Goal: Task Accomplishment & Management: Use online tool/utility

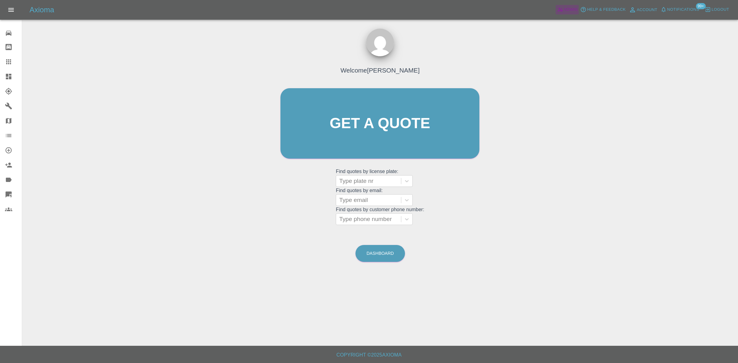
click at [567, 10] on span "Admin" at bounding box center [571, 9] width 14 height 7
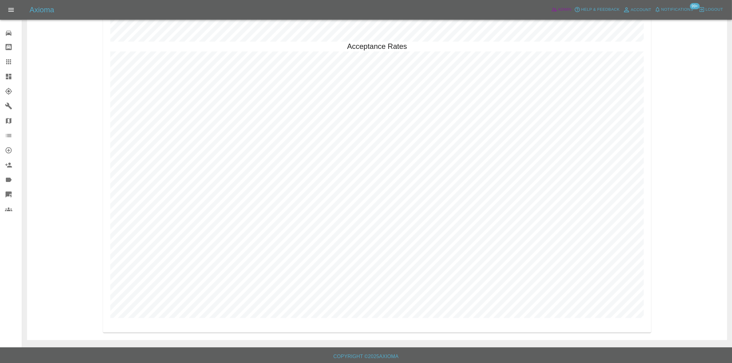
scroll to position [1683, 0]
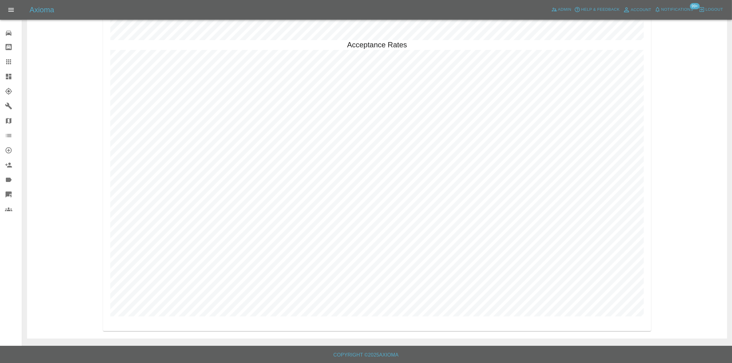
click at [11, 75] on icon at bounding box center [9, 77] width 6 height 6
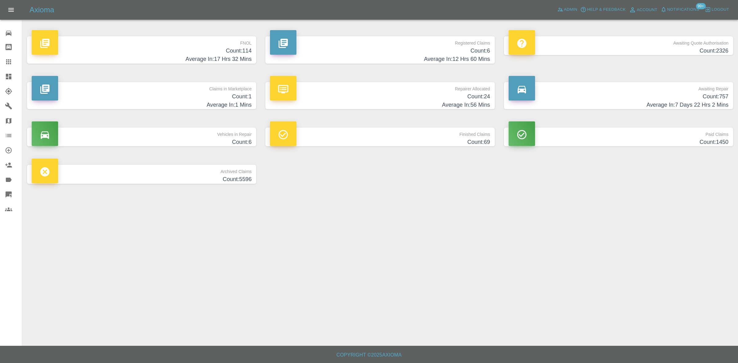
click at [446, 51] on h4 "Count: 6" at bounding box center [380, 51] width 220 height 8
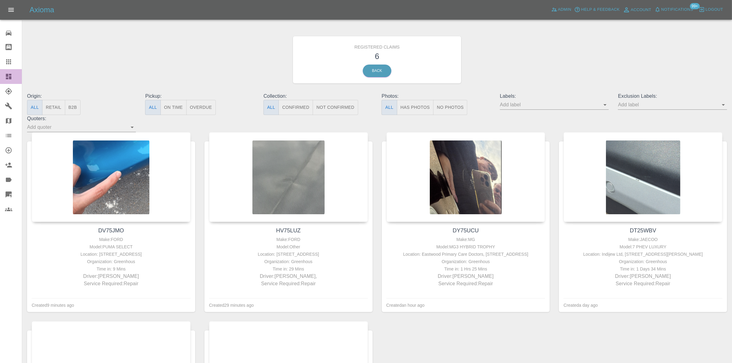
click at [12, 82] on link "Dashboard" at bounding box center [11, 76] width 22 height 15
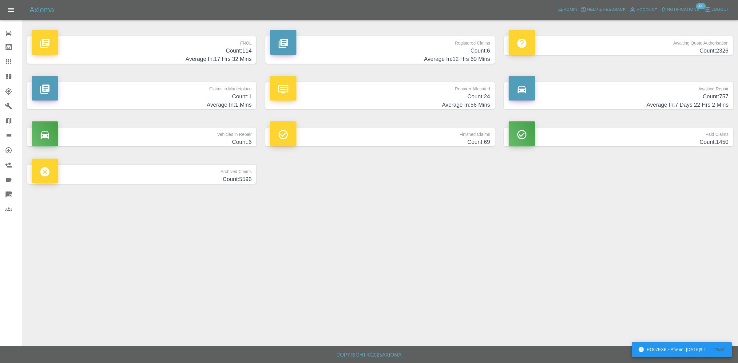
click at [611, 96] on h4 "Count: 757" at bounding box center [619, 97] width 220 height 8
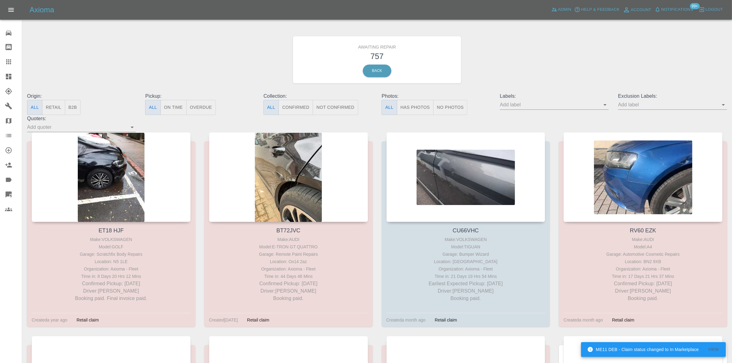
click at [75, 111] on button "B2B" at bounding box center [73, 107] width 16 height 15
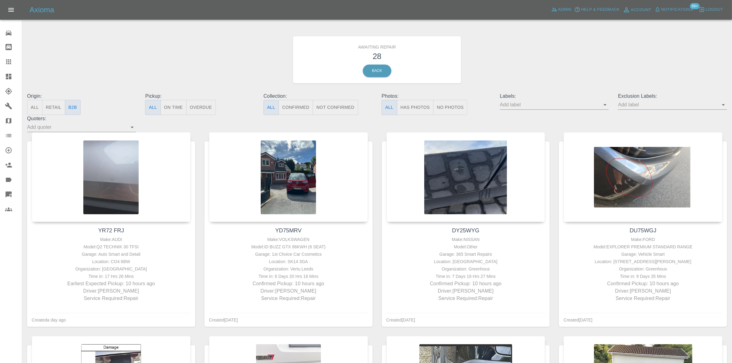
click at [12, 76] on div at bounding box center [13, 76] width 17 height 7
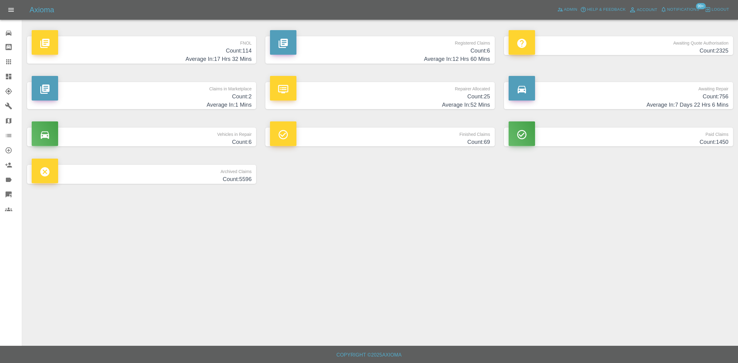
click at [436, 96] on h4 "Count: 25" at bounding box center [380, 97] width 220 height 8
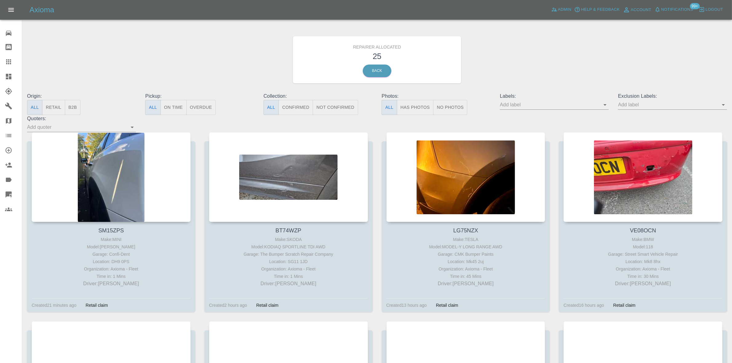
click at [73, 104] on button "B2B" at bounding box center [73, 107] width 16 height 15
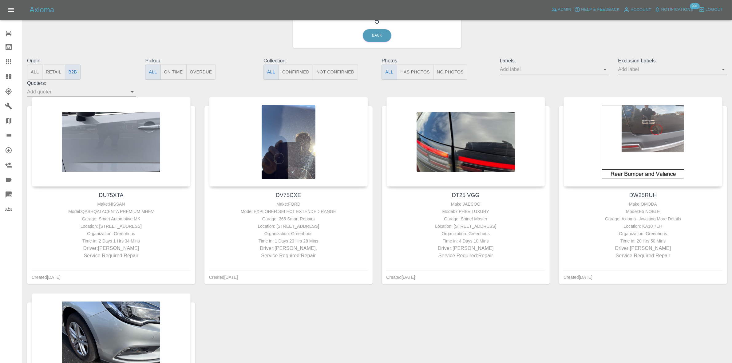
scroll to position [33, 0]
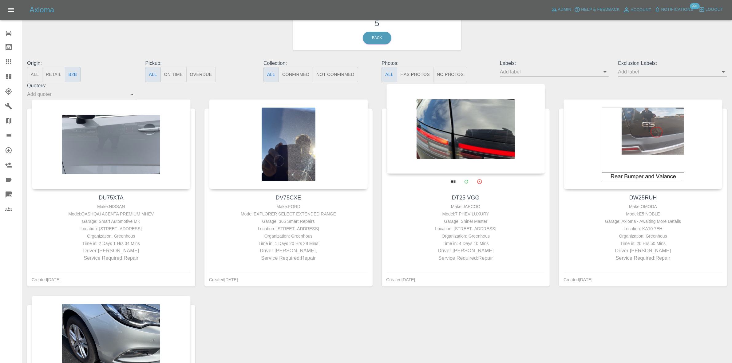
click at [8, 74] on icon at bounding box center [9, 77] width 6 height 6
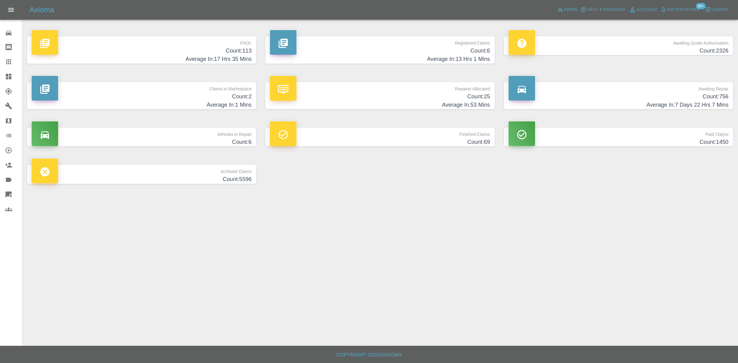
click at [453, 50] on h4 "Count: 6" at bounding box center [380, 51] width 220 height 8
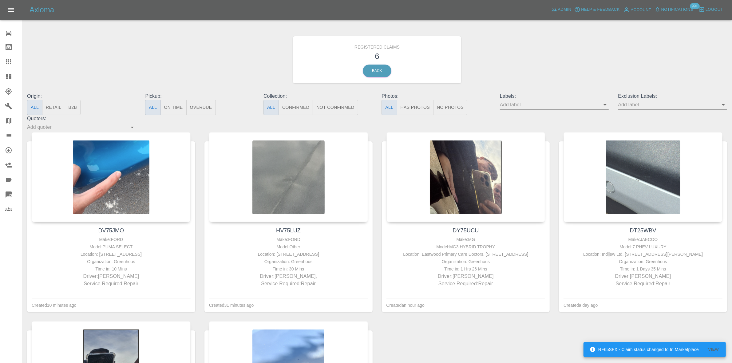
click at [13, 76] on div at bounding box center [13, 76] width 17 height 7
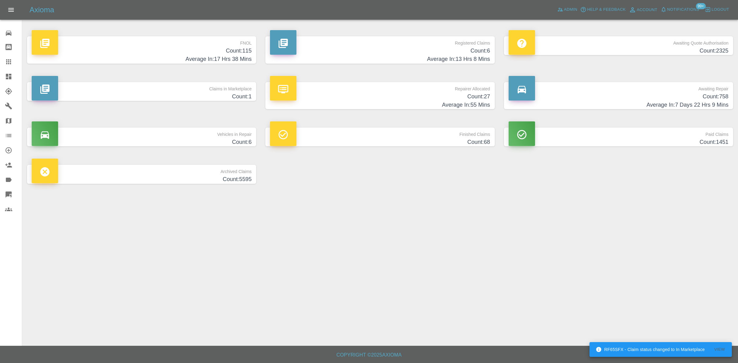
click at [232, 60] on h4 "Average In: 17 Hrs 38 Mins" at bounding box center [142, 59] width 220 height 8
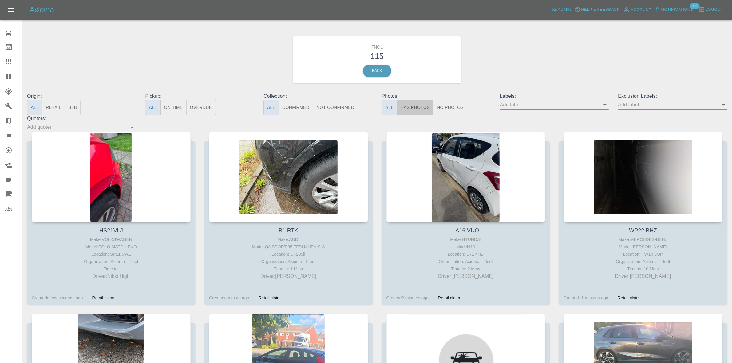
click at [409, 107] on button "Has Photos" at bounding box center [415, 107] width 37 height 15
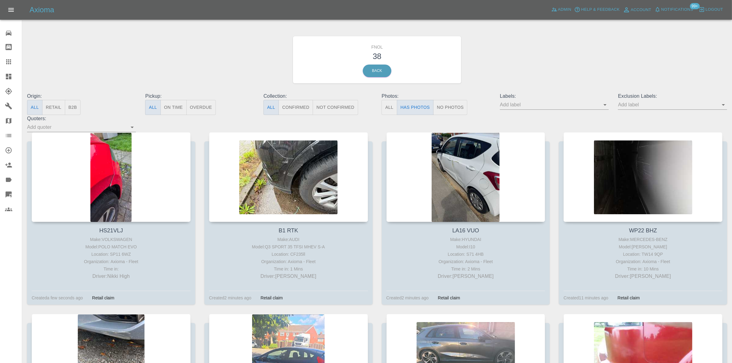
click at [632, 101] on input "text" at bounding box center [668, 105] width 100 height 10
type input "GEO"
click at [668, 134] on li "George_Carl_Q" at bounding box center [673, 129] width 45 height 11
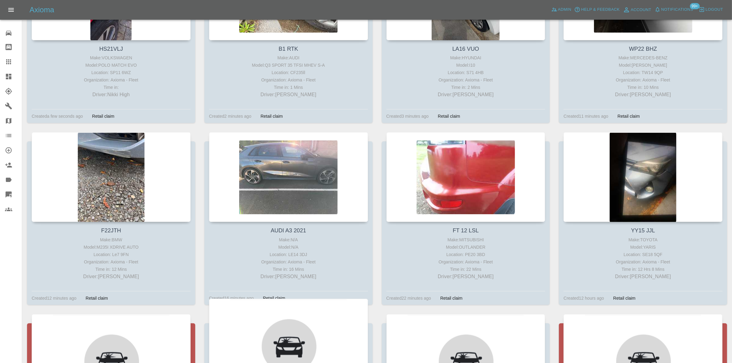
scroll to position [385, 0]
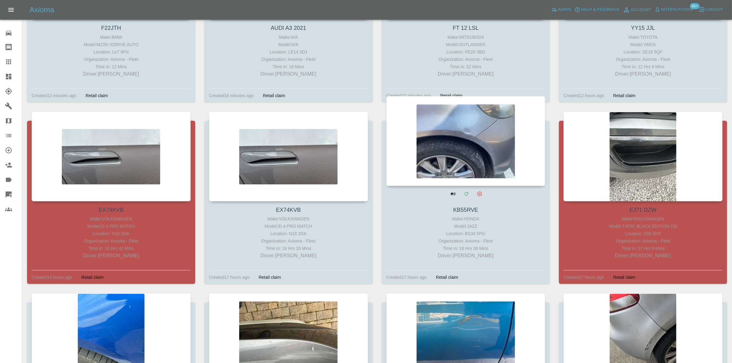
drag, startPoint x: 502, startPoint y: 134, endPoint x: 454, endPoint y: 135, distance: 47.4
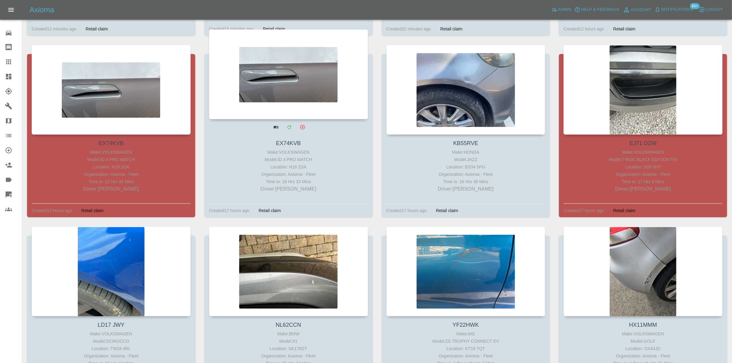
scroll to position [521, 0]
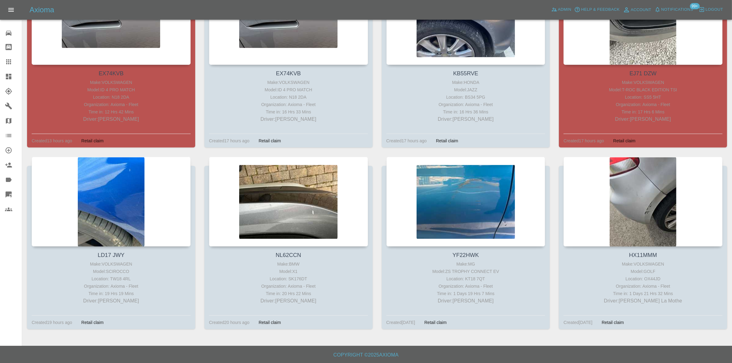
click at [10, 82] on link "Dashboard" at bounding box center [11, 76] width 22 height 15
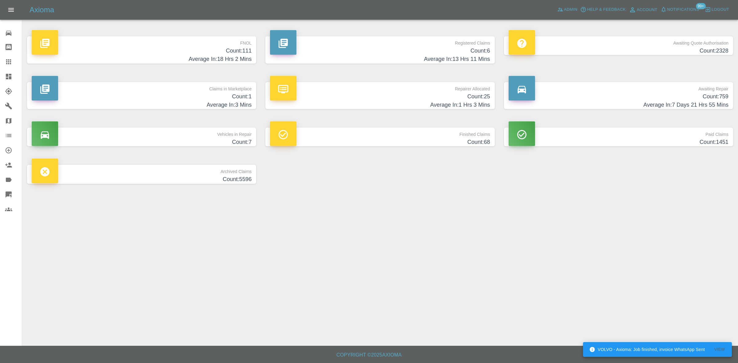
click at [231, 49] on h4 "Count: 111" at bounding box center [142, 51] width 220 height 8
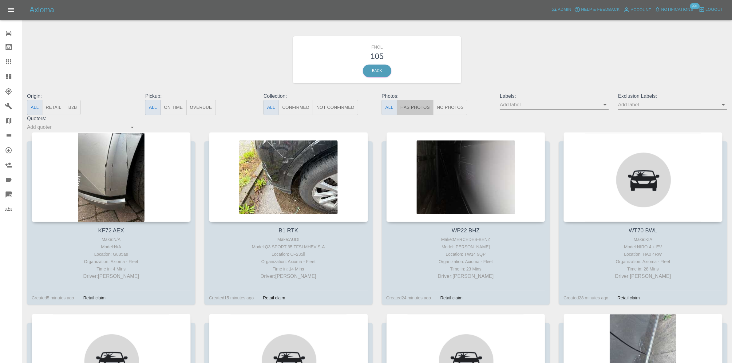
click at [413, 111] on button "Has Photos" at bounding box center [415, 107] width 37 height 15
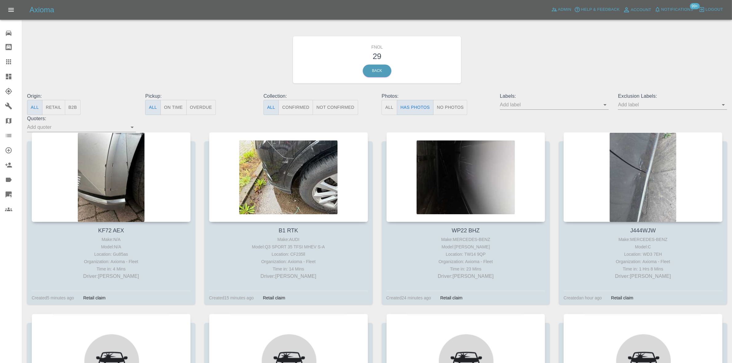
type button "true"
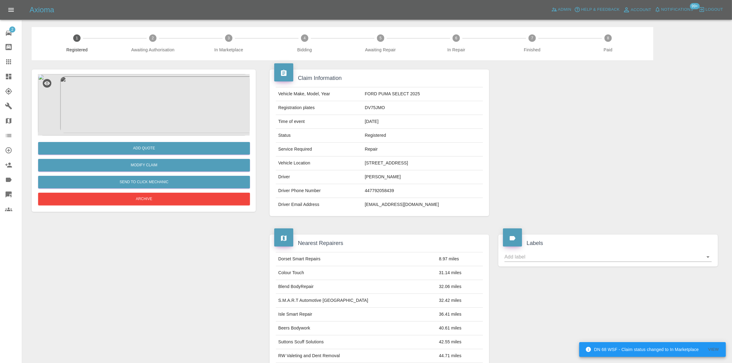
click at [148, 100] on img at bounding box center [144, 105] width 212 height 62
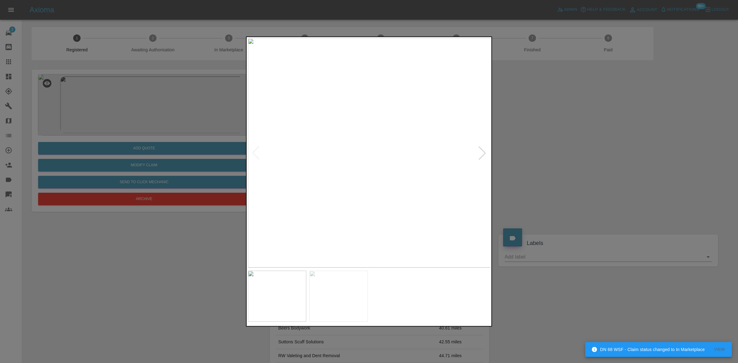
click at [381, 140] on img at bounding box center [369, 152] width 243 height 229
click at [329, 143] on img at bounding box center [347, 152] width 243 height 229
click at [401, 148] on img at bounding box center [369, 152] width 243 height 229
click at [342, 161] on img at bounding box center [369, 152] width 243 height 229
click at [378, 157] on img at bounding box center [369, 152] width 243 height 229
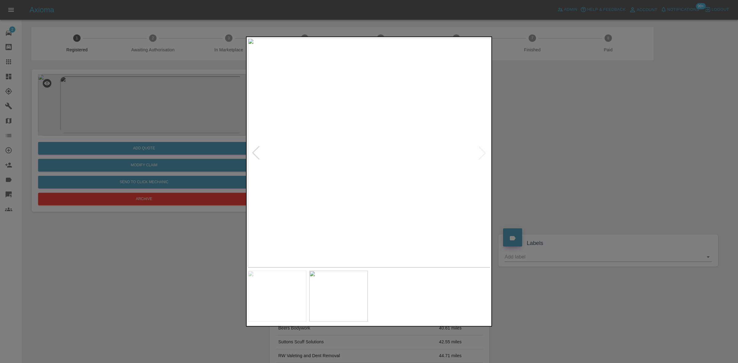
click at [378, 157] on img at bounding box center [369, 152] width 243 height 229
click at [378, 153] on img at bounding box center [342, 141] width 729 height 689
click at [432, 181] on img at bounding box center [458, 152] width 243 height 229
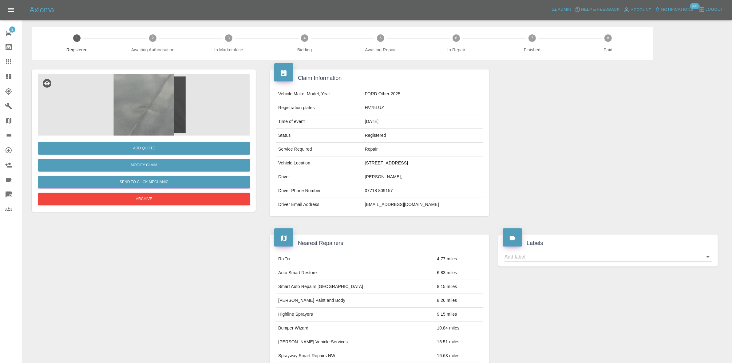
click at [162, 98] on img at bounding box center [144, 105] width 212 height 62
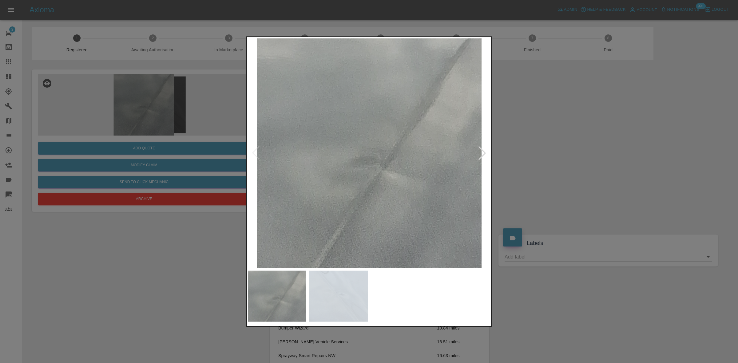
click at [345, 163] on img at bounding box center [369, 152] width 243 height 229
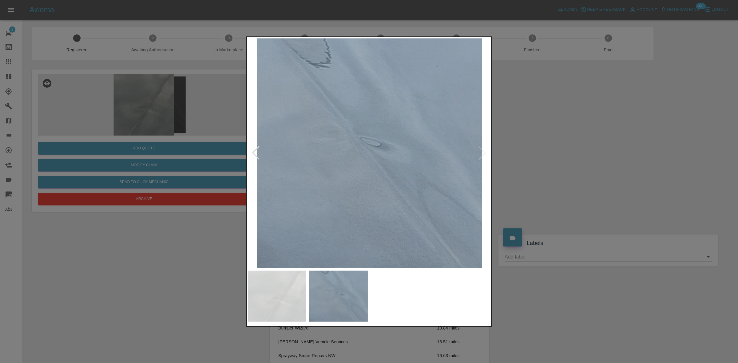
click at [337, 180] on img at bounding box center [369, 152] width 243 height 229
click at [262, 157] on img at bounding box center [369, 152] width 243 height 229
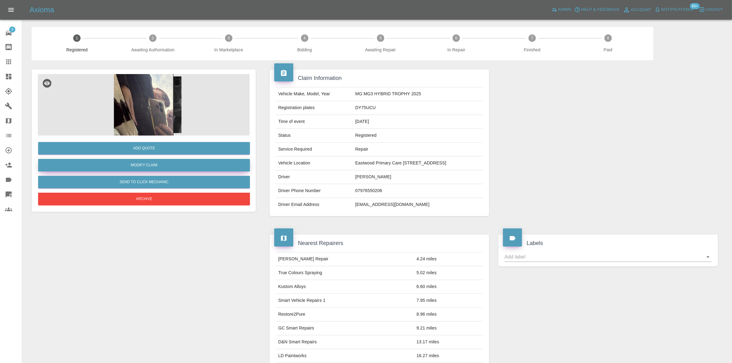
click at [161, 160] on link "Modify Claim" at bounding box center [144, 165] width 212 height 13
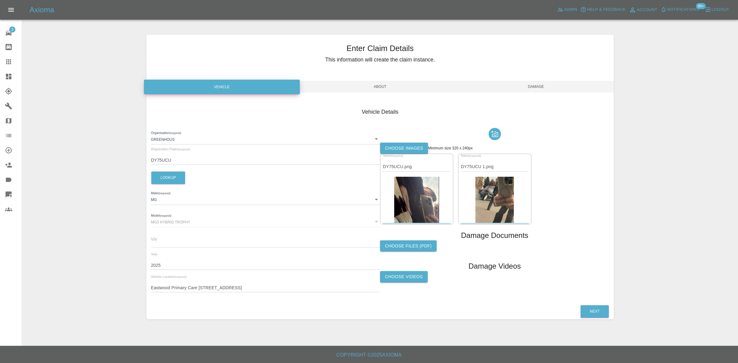
click at [530, 86] on span "Damage" at bounding box center [536, 87] width 156 height 12
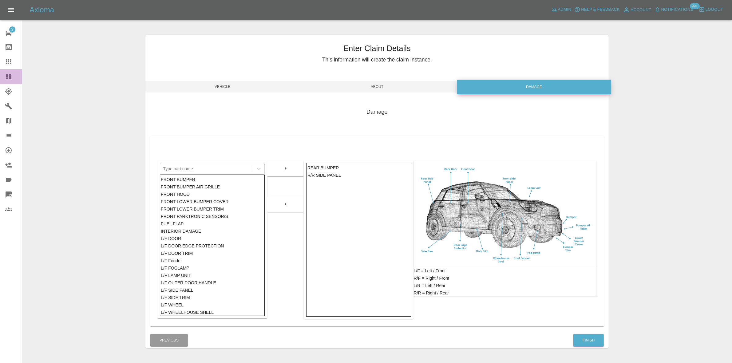
click at [8, 76] on icon at bounding box center [8, 76] width 7 height 7
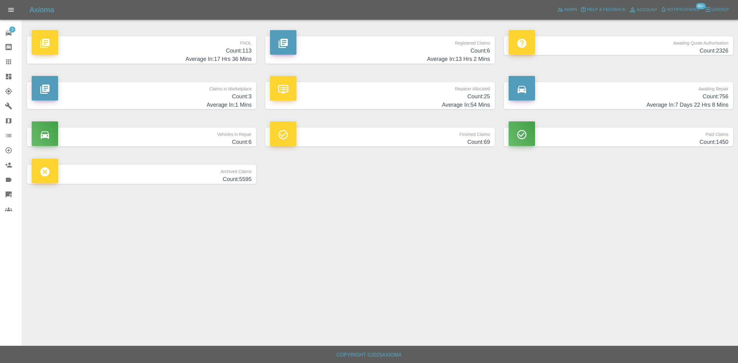
click at [459, 57] on h4 "Average In: 13 Hrs 2 Mins" at bounding box center [380, 59] width 220 height 8
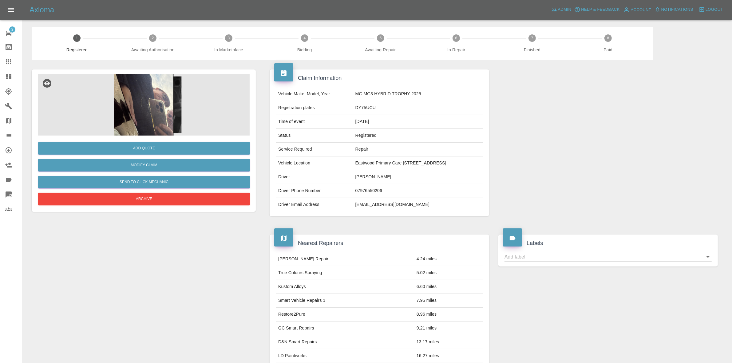
click at [134, 110] on img at bounding box center [144, 105] width 212 height 62
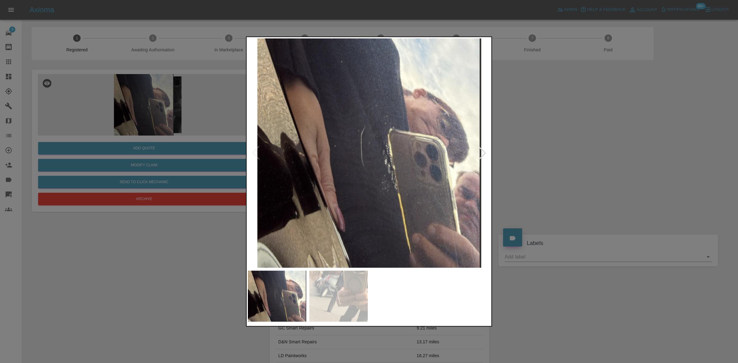
click at [383, 159] on img at bounding box center [369, 152] width 243 height 229
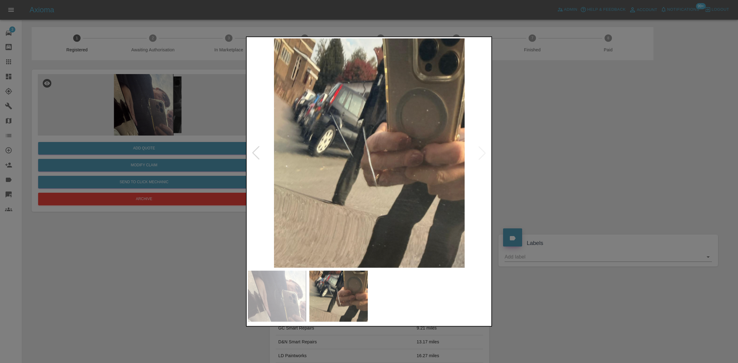
click at [303, 171] on img at bounding box center [369, 152] width 243 height 229
click at [314, 177] on img at bounding box center [369, 152] width 243 height 229
click at [349, 181] on img at bounding box center [369, 152] width 243 height 229
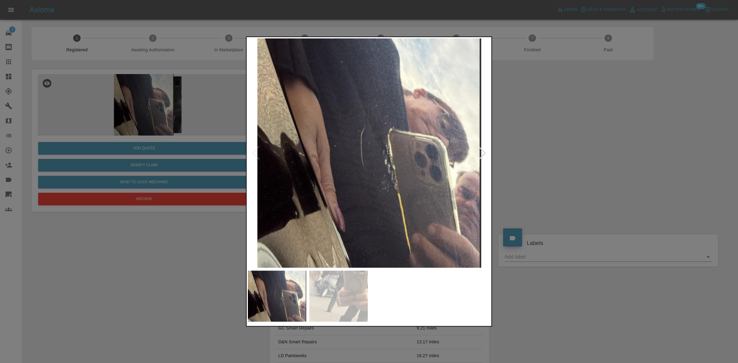
click at [344, 186] on img at bounding box center [369, 152] width 243 height 229
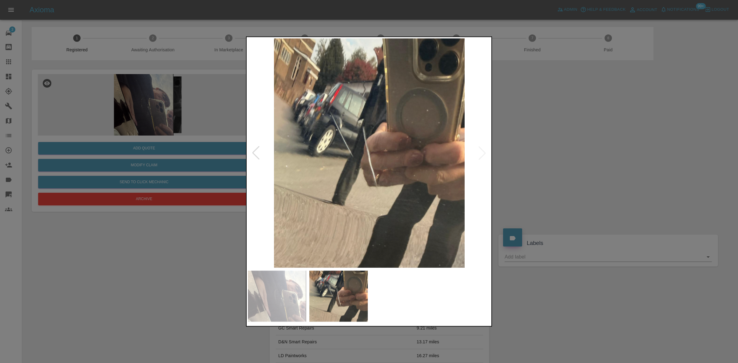
click at [339, 180] on img at bounding box center [369, 152] width 243 height 229
click at [385, 188] on img at bounding box center [369, 152] width 243 height 229
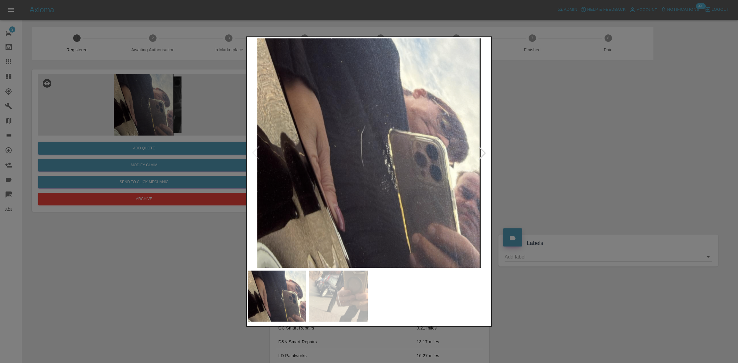
click at [452, 202] on img at bounding box center [369, 152] width 243 height 229
click at [184, 256] on div at bounding box center [369, 181] width 738 height 363
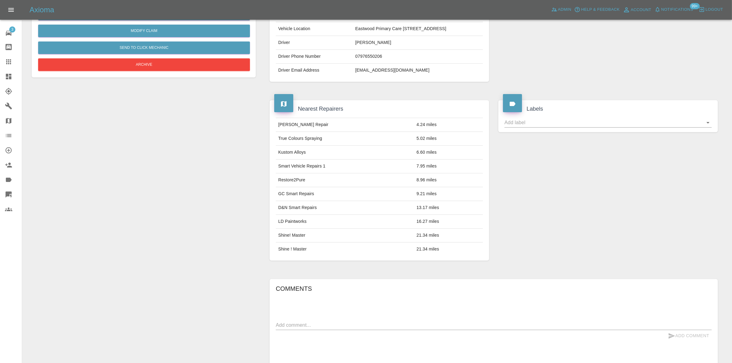
scroll to position [65, 0]
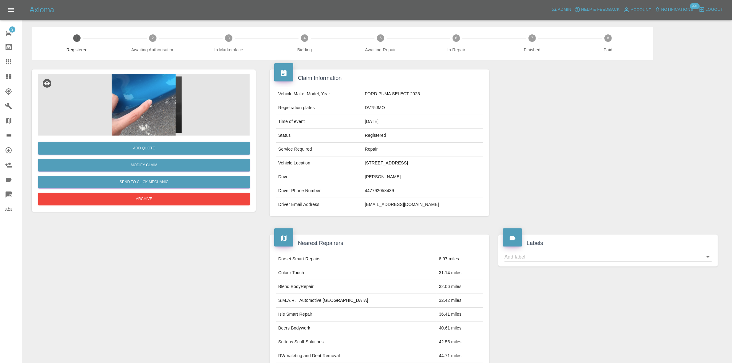
click at [146, 103] on img at bounding box center [144, 105] width 212 height 62
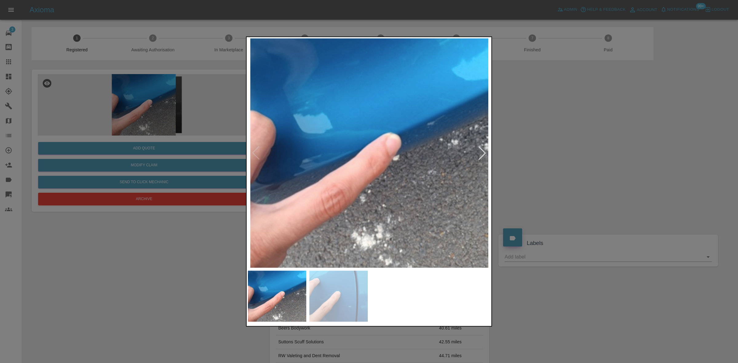
click at [350, 164] on img at bounding box center [369, 152] width 243 height 229
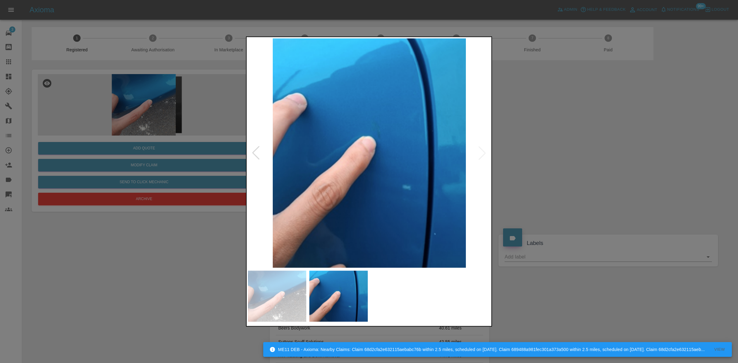
click at [380, 134] on img at bounding box center [369, 152] width 243 height 229
click at [380, 135] on img at bounding box center [369, 152] width 243 height 229
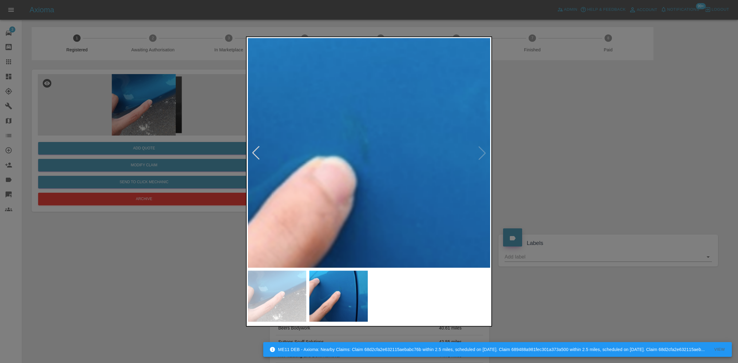
click at [374, 145] on img at bounding box center [336, 207] width 729 height 689
click at [145, 108] on div at bounding box center [369, 181] width 738 height 363
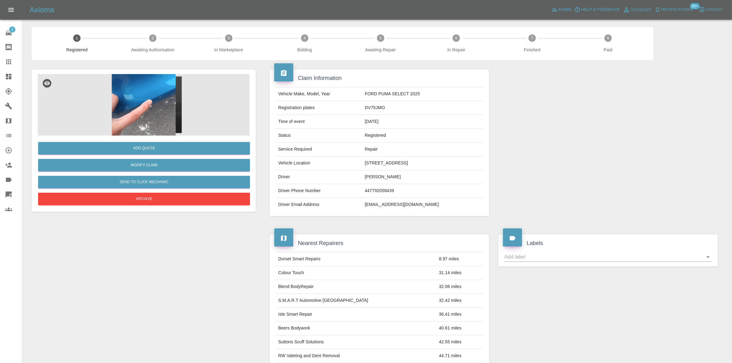
click at [381, 110] on td "DV75JMO" at bounding box center [423, 108] width 121 height 14
copy td "DV75JMO"
click at [378, 96] on td "FORD PUMA SELECT 2025" at bounding box center [423, 94] width 121 height 14
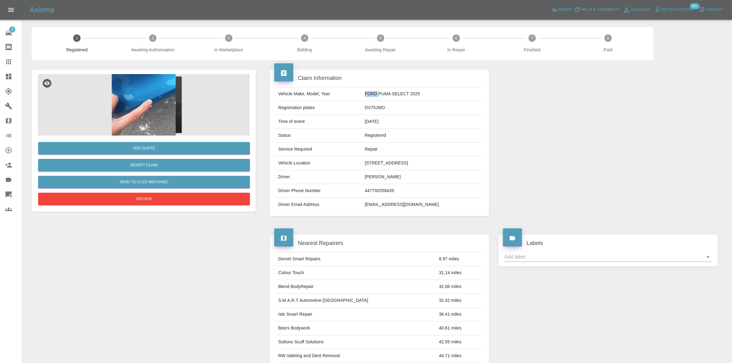
copy td "FORD"
drag, startPoint x: 433, startPoint y: 92, endPoint x: 385, endPoint y: 97, distance: 48.2
click at [385, 97] on td "FORD PUMA SELECT 2025" at bounding box center [423, 94] width 121 height 14
copy td "PUMA SELECT 2025"
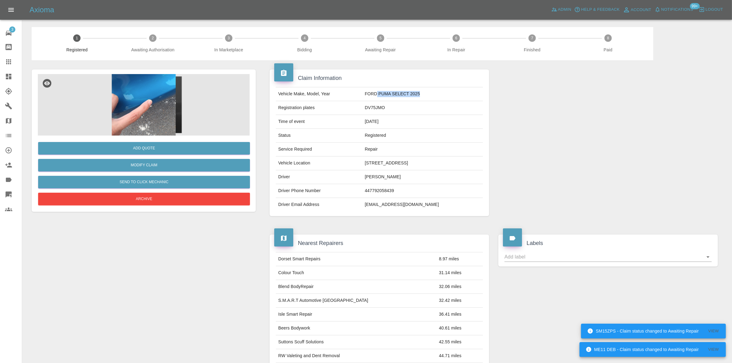
click at [145, 118] on img at bounding box center [144, 105] width 212 height 62
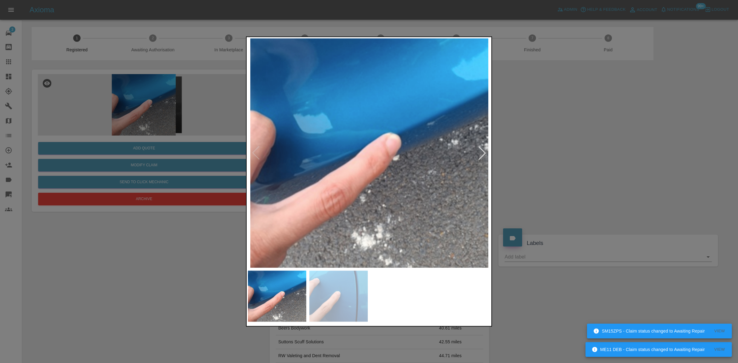
click at [378, 147] on img at bounding box center [369, 152] width 243 height 229
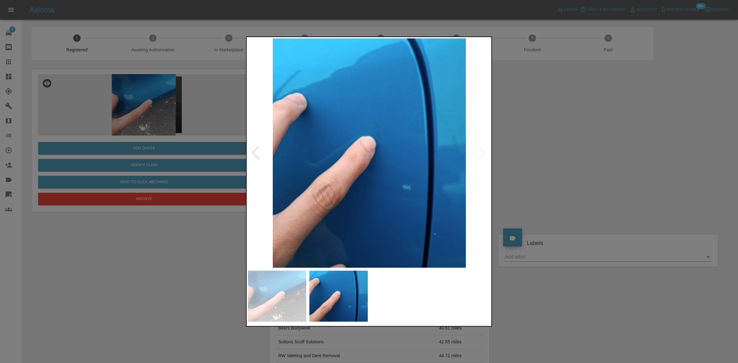
click at [350, 161] on img at bounding box center [369, 152] width 243 height 229
click at [312, 164] on img at bounding box center [369, 152] width 243 height 229
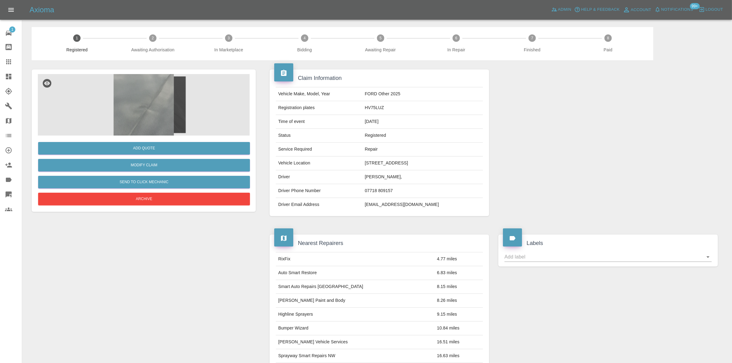
click at [136, 114] on img at bounding box center [144, 105] width 212 height 62
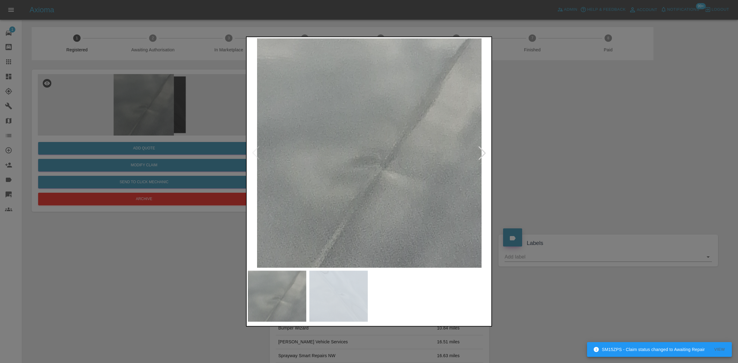
click at [361, 169] on img at bounding box center [369, 152] width 243 height 229
click at [376, 185] on img at bounding box center [369, 152] width 243 height 229
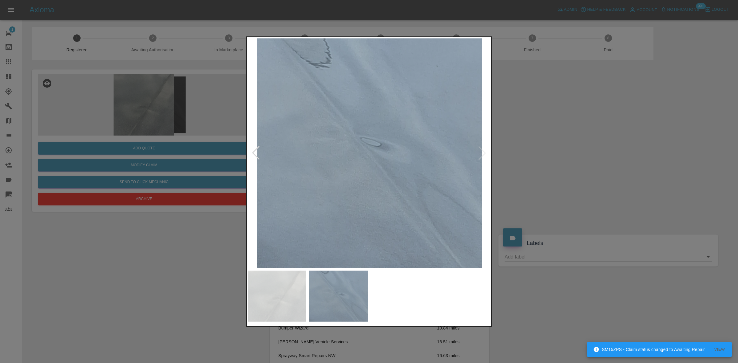
click at [328, 169] on img at bounding box center [369, 152] width 243 height 229
click at [354, 168] on img at bounding box center [366, 152] width 243 height 229
click at [313, 158] on img at bounding box center [369, 152] width 243 height 229
click at [98, 99] on div at bounding box center [369, 181] width 738 height 363
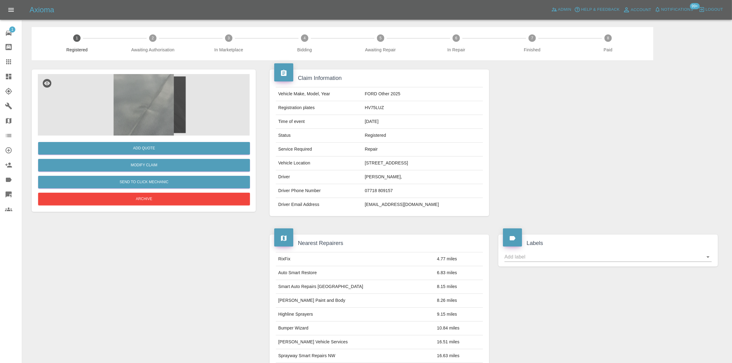
click at [169, 99] on img at bounding box center [144, 105] width 212 height 62
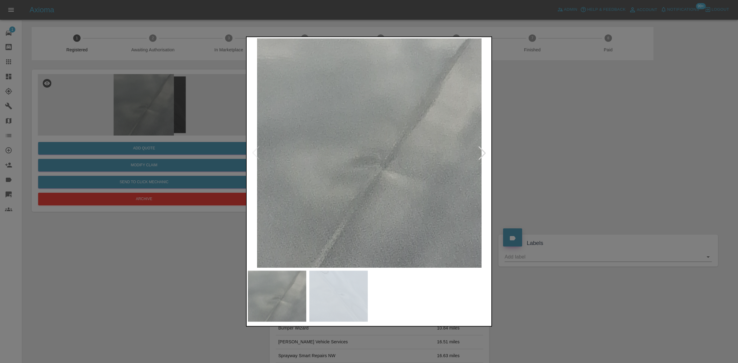
click at [359, 208] on img at bounding box center [369, 152] width 243 height 229
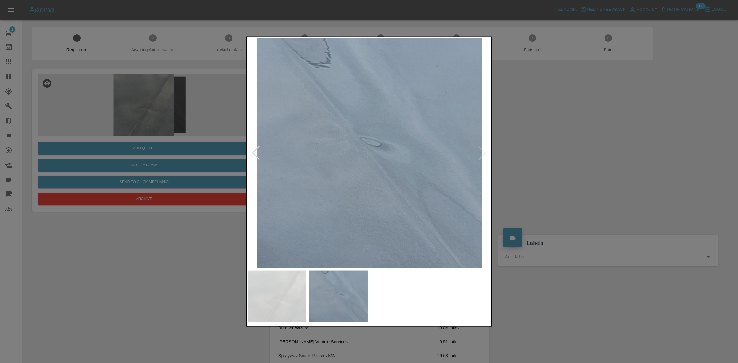
click at [333, 202] on img at bounding box center [369, 152] width 243 height 229
click at [359, 207] on img at bounding box center [369, 152] width 243 height 229
click at [180, 111] on div at bounding box center [369, 181] width 738 height 363
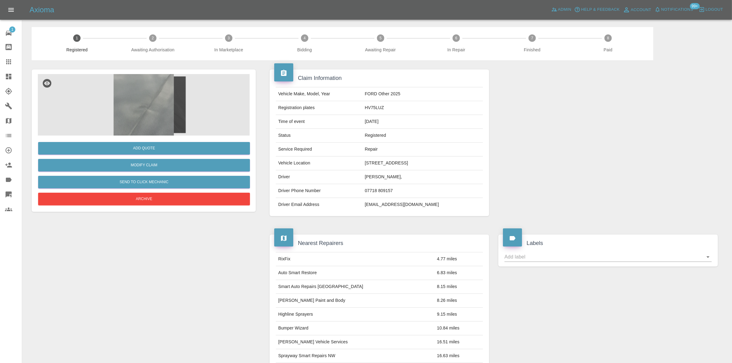
click at [153, 233] on div "Add Quote Modify Claim Send to Click Mechanic Archive" at bounding box center [143, 300] width 233 height 480
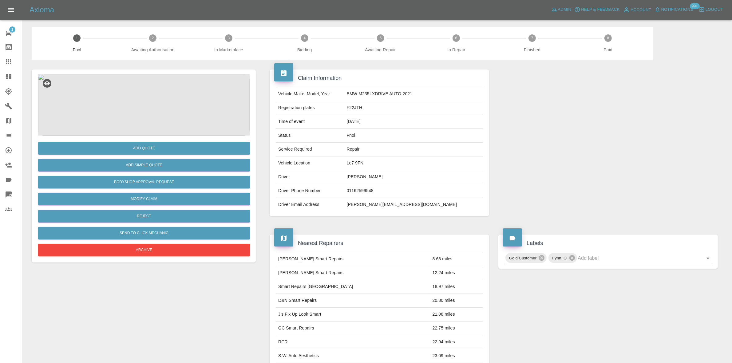
click at [159, 102] on img at bounding box center [144, 105] width 212 height 62
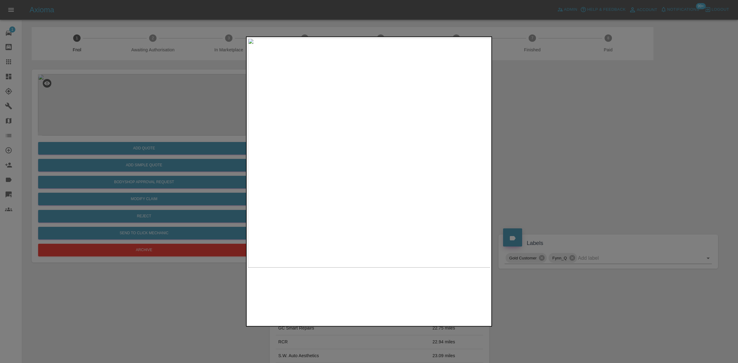
click at [337, 146] on img at bounding box center [369, 152] width 243 height 229
click at [350, 143] on img at bounding box center [369, 152] width 243 height 229
click at [192, 129] on div at bounding box center [369, 181] width 738 height 363
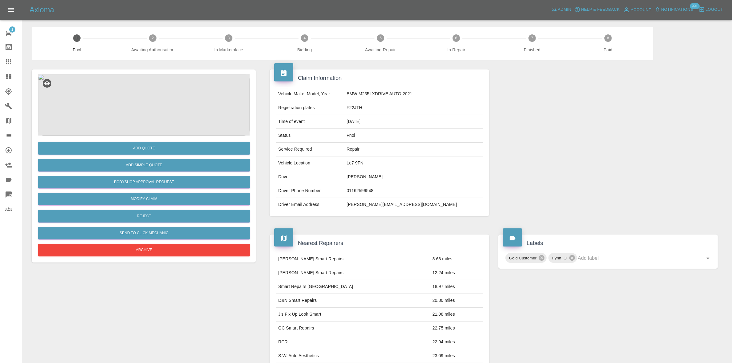
drag, startPoint x: 156, startPoint y: 157, endPoint x: 154, endPoint y: 160, distance: 3.2
click at [155, 159] on div "Add Simple Quote" at bounding box center [144, 165] width 212 height 16
click at [159, 164] on button "Add Simple Quote" at bounding box center [144, 165] width 212 height 13
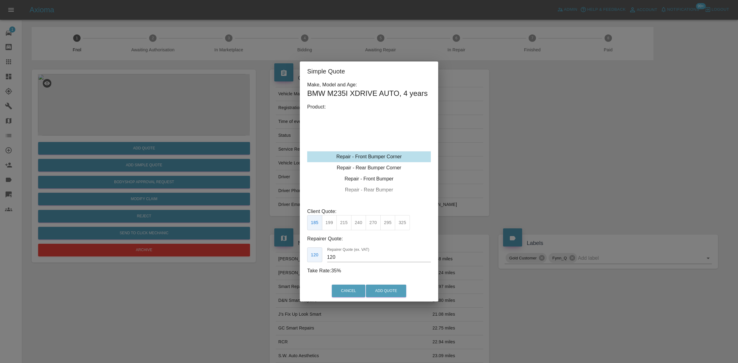
click at [380, 155] on div "Repair - Front Bumper Corner" at bounding box center [369, 156] width 124 height 11
click at [370, 223] on button "270" at bounding box center [373, 222] width 15 height 15
drag, startPoint x: 347, startPoint y: 256, endPoint x: 249, endPoint y: 269, distance: 98.4
click at [256, 268] on div "Simple Quote Make, Model and Age: BMW M235I XDRIVE AUTO , 4 years Product: Repa…" at bounding box center [369, 181] width 738 height 363
type input "155"
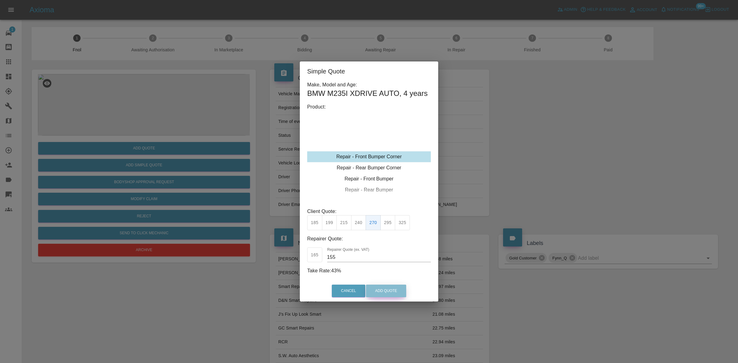
click at [388, 293] on button "Add Quote" at bounding box center [386, 291] width 40 height 13
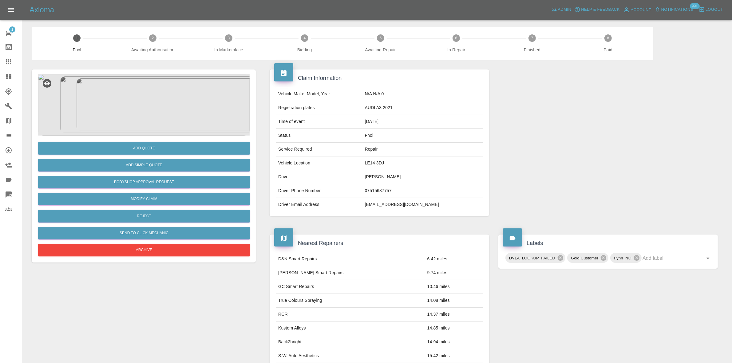
click at [164, 78] on img at bounding box center [144, 105] width 212 height 62
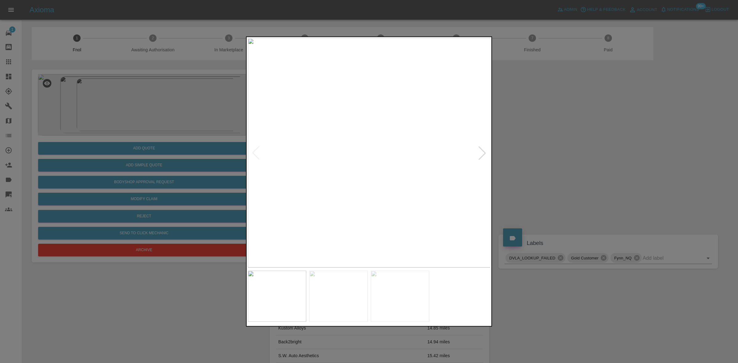
click at [394, 154] on img at bounding box center [369, 152] width 243 height 229
click at [448, 168] on img at bounding box center [401, 158] width 729 height 689
click at [426, 171] on img at bounding box center [454, 157] width 729 height 689
click at [416, 173] on img at bounding box center [454, 156] width 729 height 689
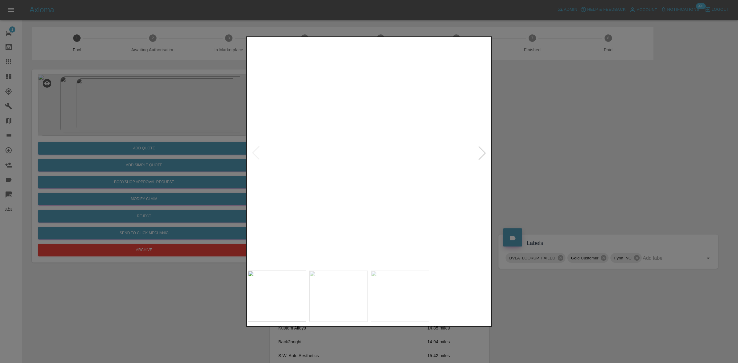
click at [416, 173] on img at bounding box center [454, 156] width 729 height 689
click at [416, 173] on img at bounding box center [230, 92] width 729 height 689
click at [416, 173] on img at bounding box center [228, 93] width 729 height 689
click at [335, 169] on img at bounding box center [369, 152] width 243 height 229
click at [367, 165] on img at bounding box center [369, 152] width 243 height 229
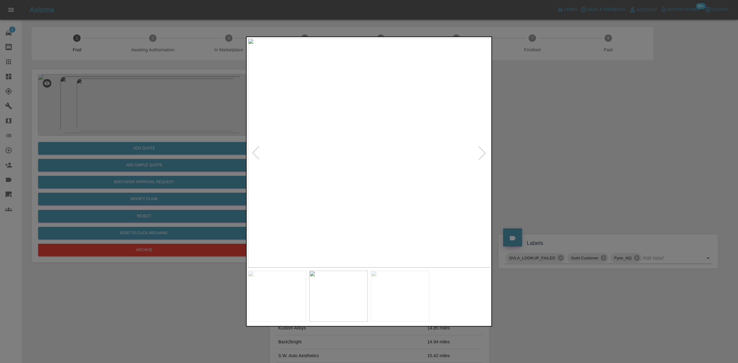
click at [367, 165] on img at bounding box center [369, 152] width 243 height 229
click at [383, 166] on img at bounding box center [376, 115] width 729 height 689
click at [399, 181] on img at bounding box center [369, 152] width 243 height 229
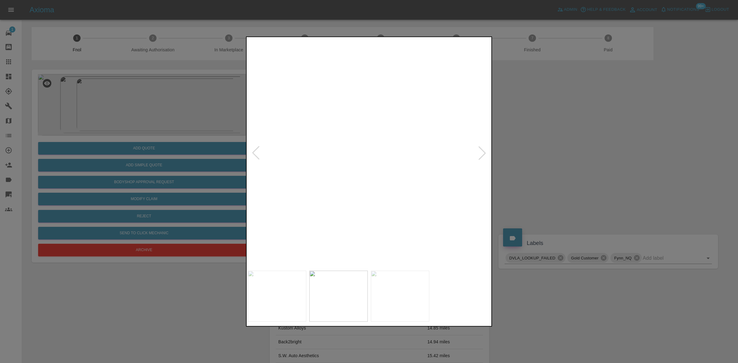
click at [443, 196] on img at bounding box center [345, 75] width 729 height 689
click at [437, 196] on img at bounding box center [356, 75] width 729 height 689
click at [393, 189] on img at bounding box center [369, 152] width 243 height 229
click at [348, 183] on img at bounding box center [358, 152] width 243 height 229
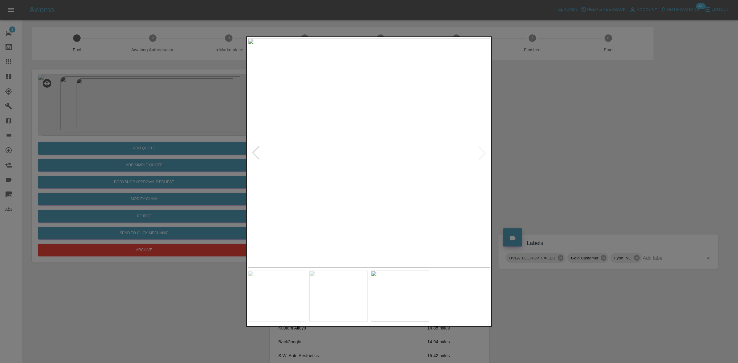
click at [385, 181] on img at bounding box center [369, 152] width 243 height 229
click at [319, 205] on img at bounding box center [259, 104] width 729 height 689
click at [329, 209] on img at bounding box center [258, 105] width 729 height 689
click at [409, 226] on img at bounding box center [150, 109] width 729 height 689
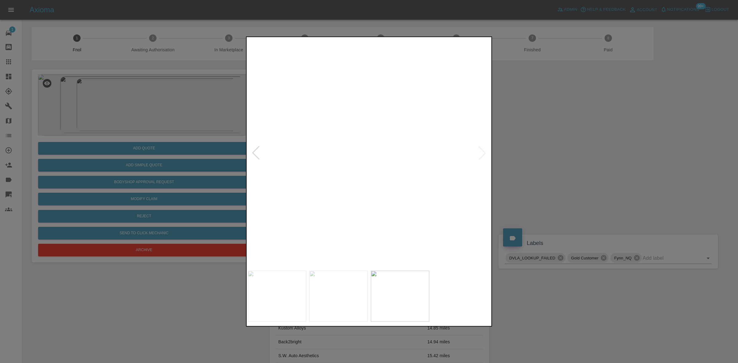
click at [290, 227] on img at bounding box center [142, 138] width 729 height 689
click at [352, 230] on img at bounding box center [126, 138] width 729 height 689
click at [354, 224] on img at bounding box center [402, 152] width 243 height 229
click at [364, 188] on img at bounding box center [369, 152] width 243 height 229
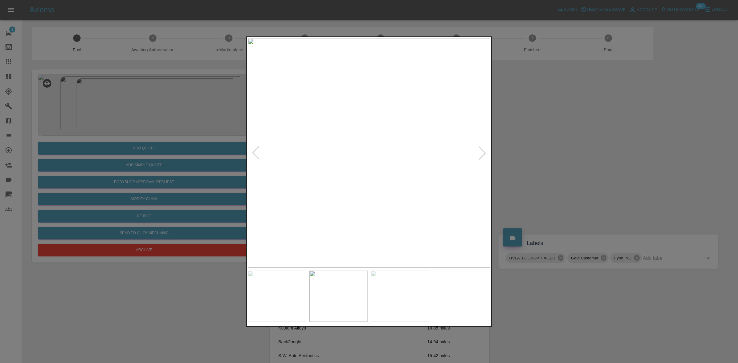
click at [364, 188] on img at bounding box center [369, 152] width 243 height 229
click at [364, 188] on img at bounding box center [384, 47] width 729 height 689
click at [393, 210] on img at bounding box center [388, 152] width 243 height 229
click at [434, 213] on img at bounding box center [369, 152] width 243 height 229
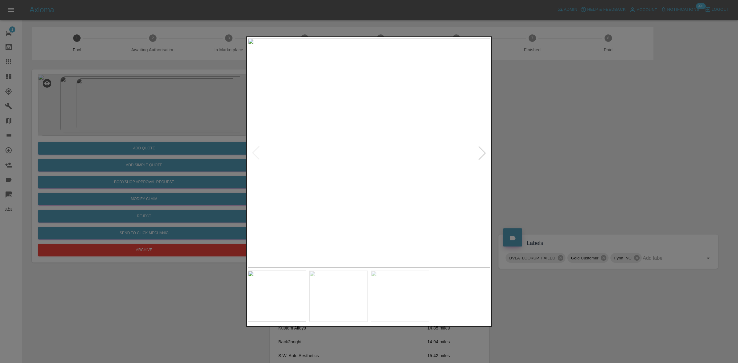
click at [359, 176] on img at bounding box center [369, 152] width 243 height 229
click at [395, 232] on img at bounding box center [454, 185] width 729 height 689
click at [369, 226] on img at bounding box center [454, 196] width 729 height 689
click at [380, 233] on img at bounding box center [365, 192] width 729 height 689
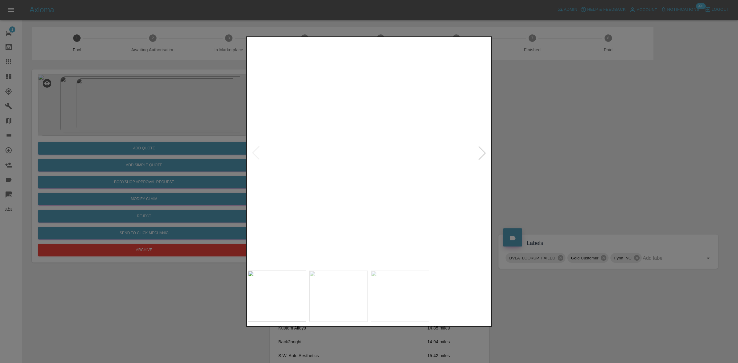
click at [381, 233] on img at bounding box center [326, 192] width 729 height 689
click at [366, 230] on img at bounding box center [369, 152] width 243 height 229
click at [359, 224] on img at bounding box center [369, 152] width 243 height 229
click at [359, 221] on img at bounding box center [369, 152] width 243 height 229
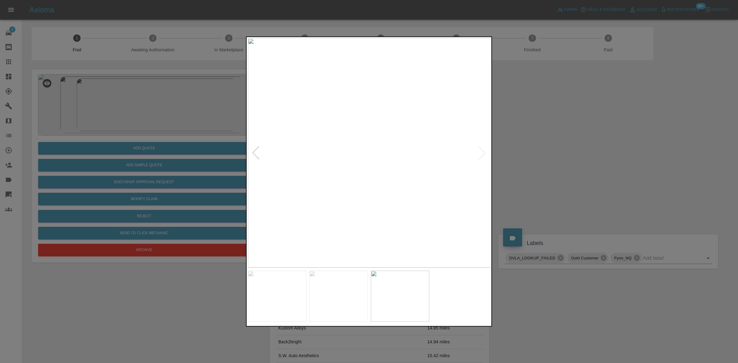
click at [372, 144] on img at bounding box center [369, 152] width 243 height 229
click at [381, 189] on img at bounding box center [360, 179] width 729 height 689
click at [163, 155] on div at bounding box center [369, 181] width 738 height 363
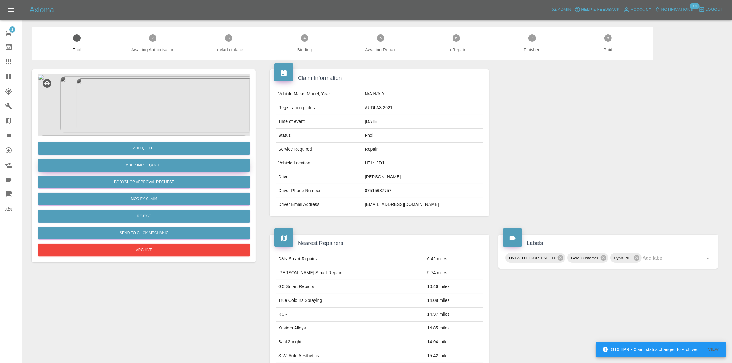
click at [160, 169] on button "Add Simple Quote" at bounding box center [144, 165] width 212 height 13
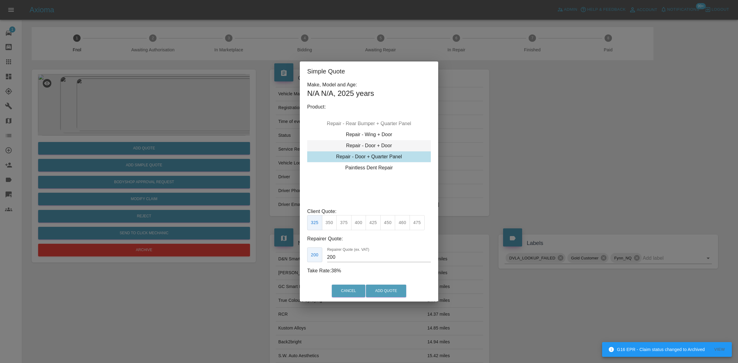
click at [366, 146] on div "Repair - Door + Door" at bounding box center [369, 145] width 124 height 11
click at [401, 223] on button "475" at bounding box center [402, 222] width 15 height 15
drag, startPoint x: 349, startPoint y: 261, endPoint x: 200, endPoint y: 233, distance: 151.9
click at [242, 253] on div "Simple Quote Make, Model and Age: N/A N/A , 2025 years Product: Repair - Front …" at bounding box center [369, 181] width 738 height 363
type input "300"
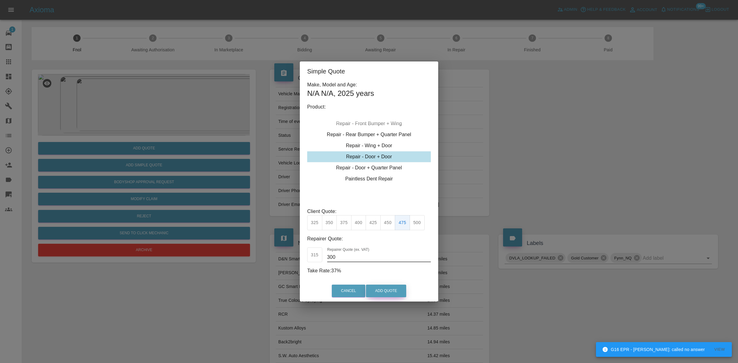
click at [388, 291] on button "Add Quote" at bounding box center [386, 291] width 40 height 13
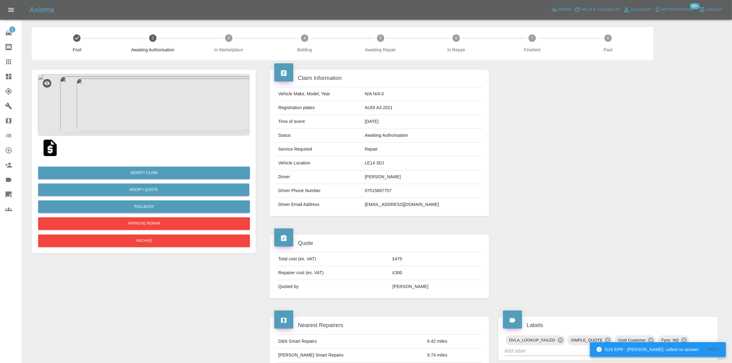
click at [144, 106] on img at bounding box center [144, 105] width 212 height 62
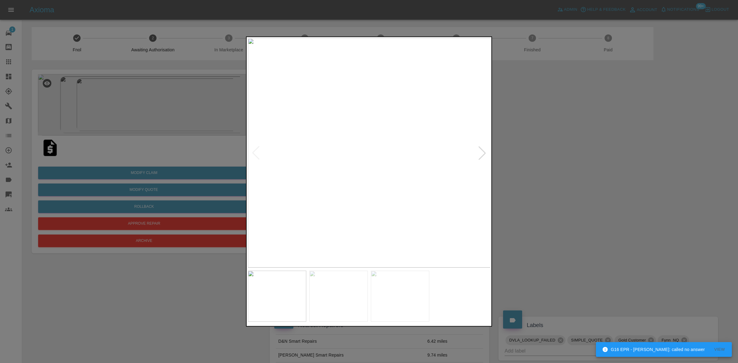
click at [305, 145] on img at bounding box center [369, 152] width 243 height 229
drag, startPoint x: 177, startPoint y: 109, endPoint x: 189, endPoint y: 69, distance: 41.5
click at [177, 108] on div at bounding box center [369, 181] width 738 height 363
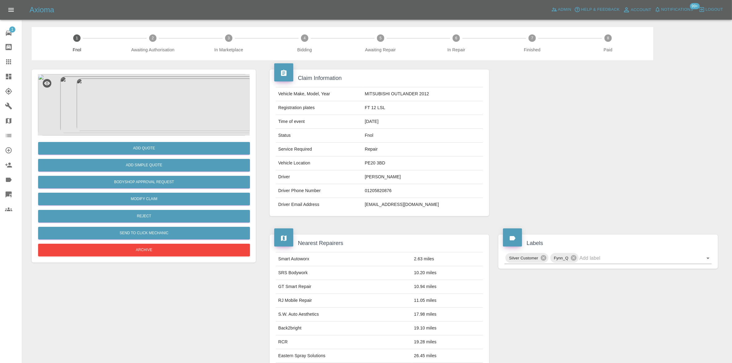
click at [151, 114] on img at bounding box center [144, 105] width 212 height 62
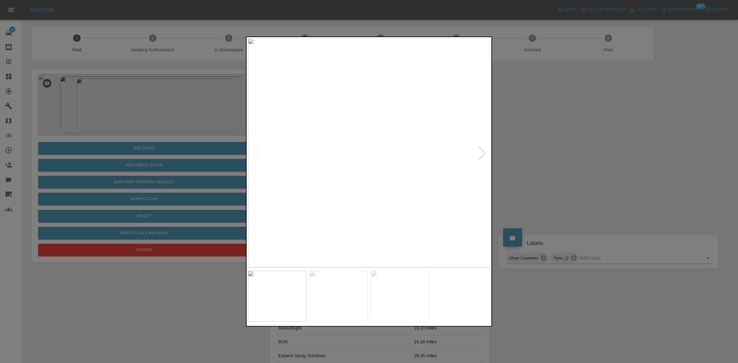
click at [337, 171] on img at bounding box center [369, 152] width 243 height 229
click at [332, 181] on img at bounding box center [369, 152] width 243 height 229
click at [347, 182] on img at bounding box center [369, 152] width 243 height 229
click at [339, 175] on img at bounding box center [369, 152] width 243 height 229
click at [339, 174] on img at bounding box center [369, 152] width 243 height 229
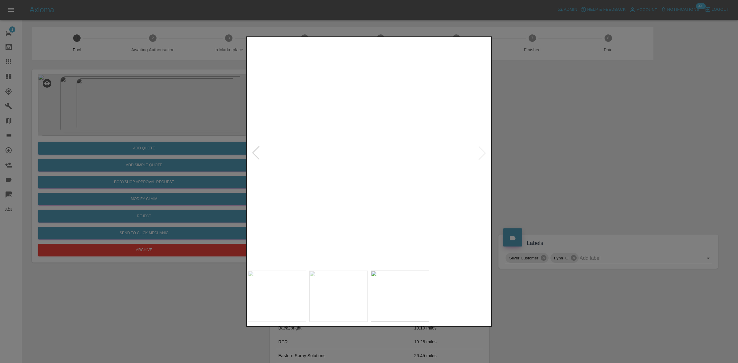
click at [334, 253] on img at bounding box center [453, 165] width 729 height 689
click at [333, 217] on img at bounding box center [453, 168] width 729 height 689
click at [345, 202] on img at bounding box center [452, 215] width 729 height 689
click at [345, 205] on img at bounding box center [439, 4] width 729 height 689
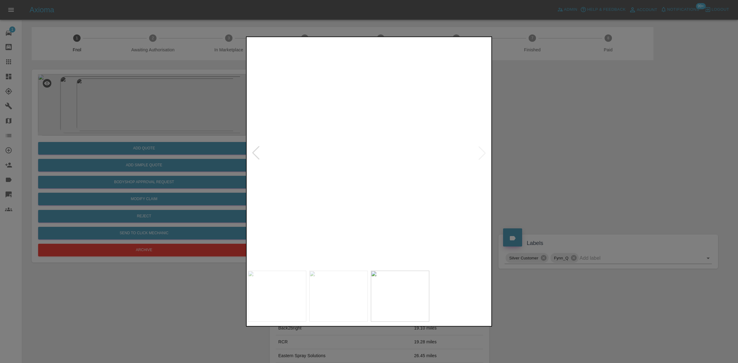
click at [345, 205] on img at bounding box center [439, 4] width 729 height 689
click at [154, 124] on div at bounding box center [369, 181] width 738 height 363
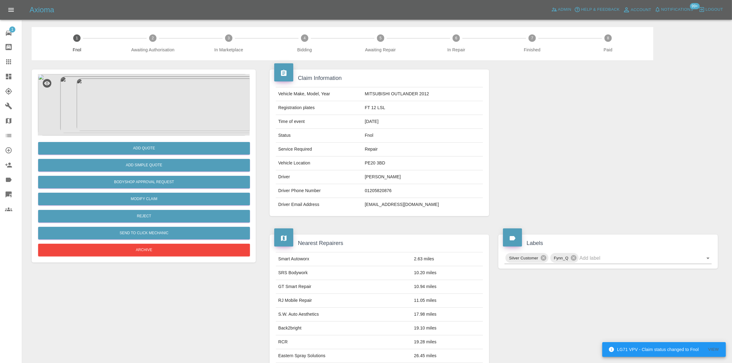
click at [148, 119] on img at bounding box center [144, 105] width 212 height 62
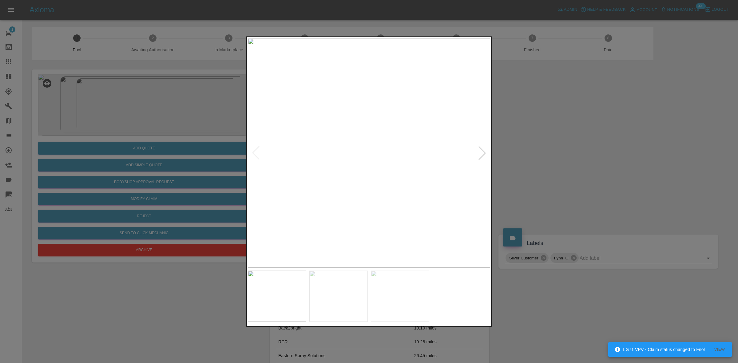
click at [296, 144] on img at bounding box center [369, 152] width 243 height 229
click at [365, 174] on img at bounding box center [369, 152] width 243 height 229
click at [365, 174] on img at bounding box center [379, 90] width 729 height 689
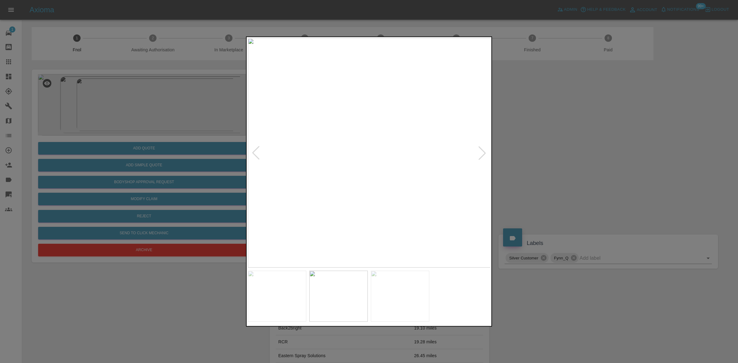
click at [348, 188] on img at bounding box center [369, 152] width 243 height 229
click at [172, 165] on div at bounding box center [369, 181] width 738 height 363
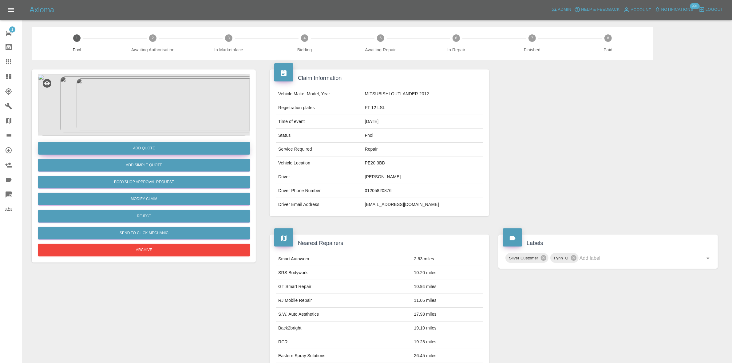
click at [163, 153] on button "Add Quote" at bounding box center [144, 148] width 212 height 13
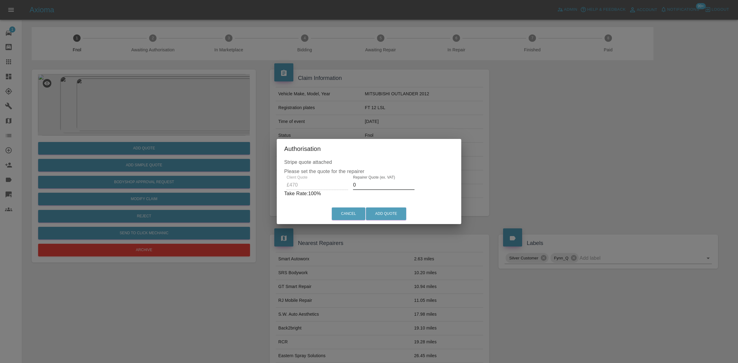
drag, startPoint x: 362, startPoint y: 187, endPoint x: 316, endPoint y: 202, distance: 48.5
click at [323, 199] on div "Stripe quote attached Please set the quote for the repairer Client Quote £470 R…" at bounding box center [369, 181] width 185 height 45
type input "280"
drag, startPoint x: 373, startPoint y: 216, endPoint x: 476, endPoint y: 349, distance: 169.0
click at [373, 215] on button "Add Quote" at bounding box center [386, 214] width 40 height 13
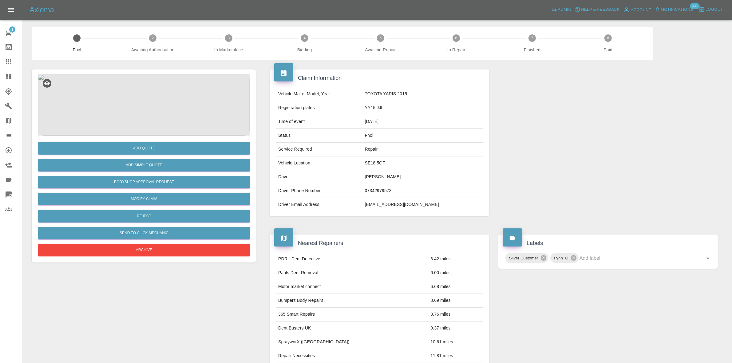
click at [142, 94] on img at bounding box center [144, 105] width 212 height 62
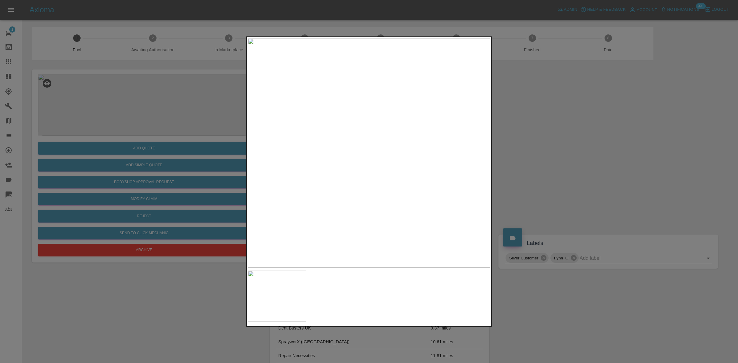
click at [371, 176] on img at bounding box center [369, 152] width 243 height 229
click at [147, 148] on div at bounding box center [369, 181] width 738 height 363
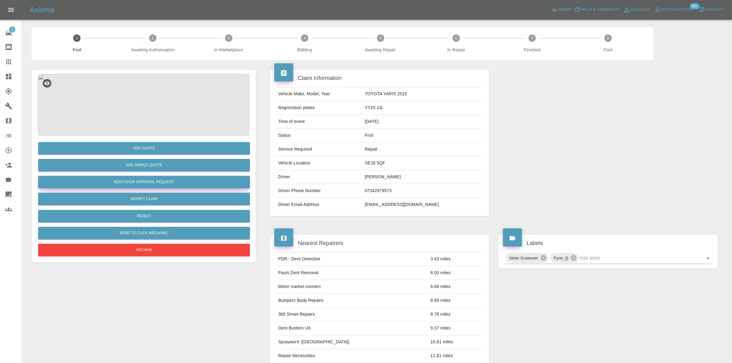
drag, startPoint x: 160, startPoint y: 182, endPoint x: 181, endPoint y: 209, distance: 34.6
click at [160, 182] on button "Bodyshop Approval Request" at bounding box center [144, 182] width 212 height 13
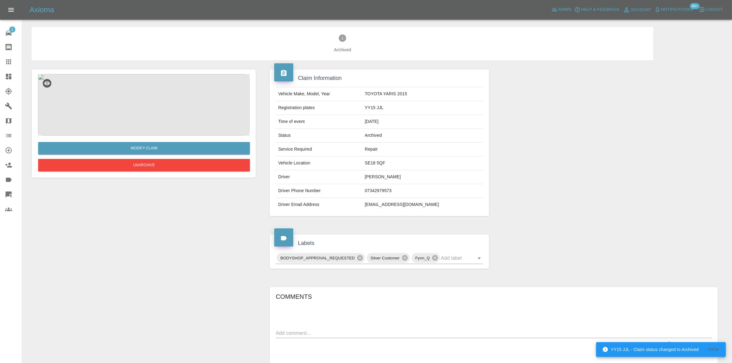
click at [126, 113] on img at bounding box center [144, 105] width 212 height 62
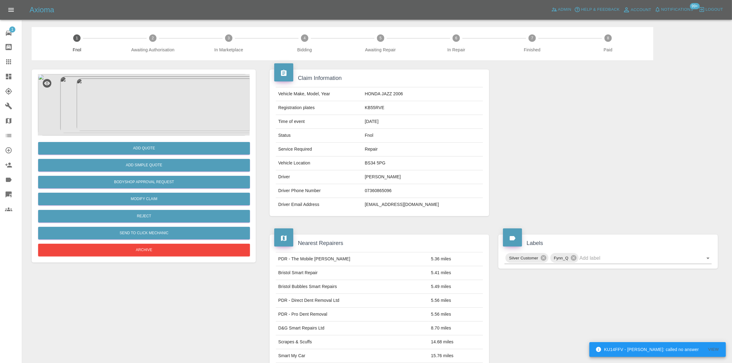
click at [173, 118] on img at bounding box center [144, 105] width 212 height 62
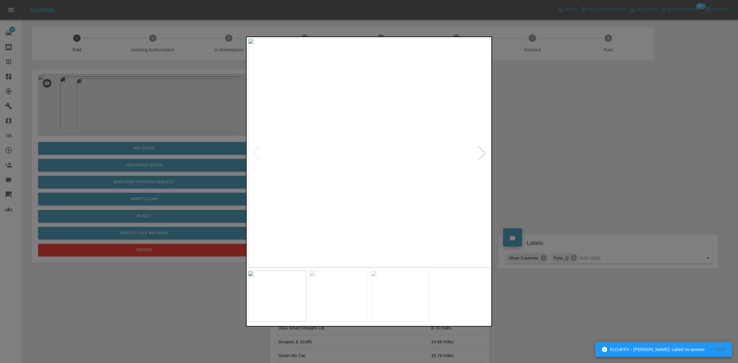
click at [321, 158] on img at bounding box center [369, 152] width 243 height 229
click at [334, 185] on img at bounding box center [369, 152] width 243 height 229
click at [334, 181] on img at bounding box center [369, 152] width 243 height 229
click at [321, 196] on img at bounding box center [369, 152] width 243 height 229
click at [233, 203] on div at bounding box center [369, 181] width 738 height 363
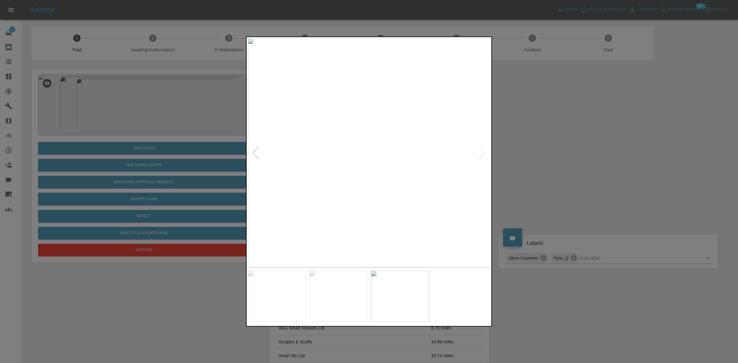
click at [361, 193] on img at bounding box center [369, 152] width 243 height 229
click at [369, 168] on img at bounding box center [369, 152] width 243 height 229
click at [397, 150] on img at bounding box center [369, 152] width 243 height 229
click at [418, 176] on img at bounding box center [369, 152] width 243 height 229
click at [379, 123] on img at bounding box center [369, 152] width 243 height 229
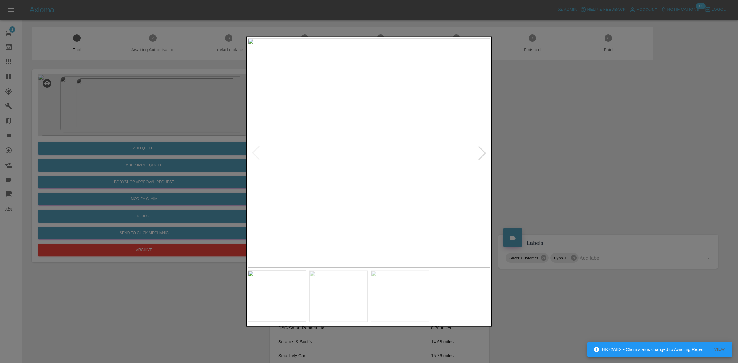
click at [379, 123] on img at bounding box center [369, 152] width 243 height 229
click at [377, 155] on img at bounding box center [340, 242] width 729 height 689
click at [359, 207] on img at bounding box center [369, 152] width 243 height 229
click at [368, 204] on img at bounding box center [334, 152] width 243 height 229
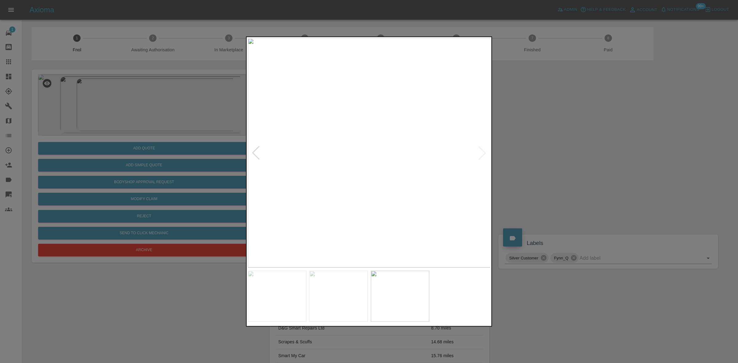
click at [360, 208] on img at bounding box center [369, 152] width 243 height 229
click at [135, 106] on div at bounding box center [369, 181] width 738 height 363
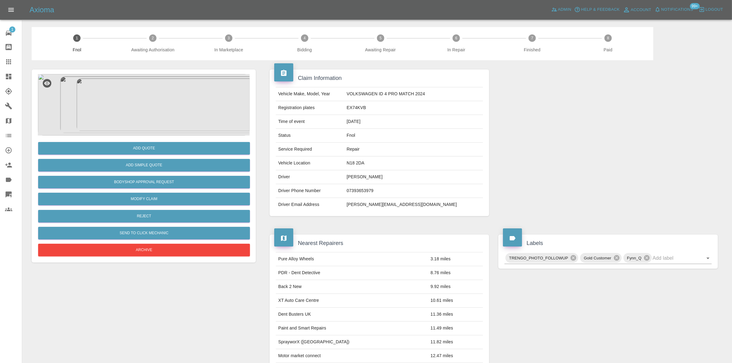
click at [134, 122] on img at bounding box center [144, 105] width 212 height 62
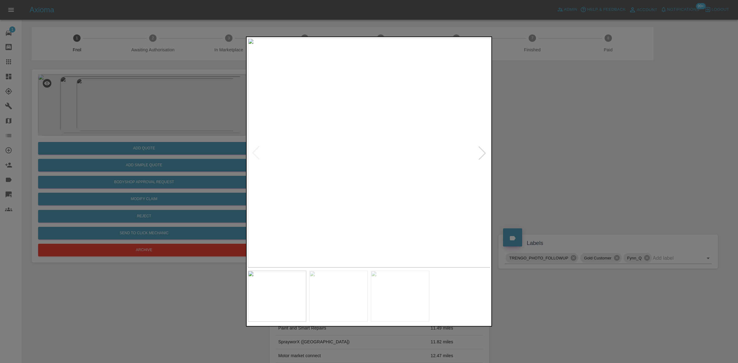
click at [345, 165] on img at bounding box center [369, 152] width 243 height 229
click at [307, 181] on img at bounding box center [369, 152] width 243 height 229
click at [282, 189] on img at bounding box center [369, 152] width 243 height 229
